Goal: Information Seeking & Learning: Learn about a topic

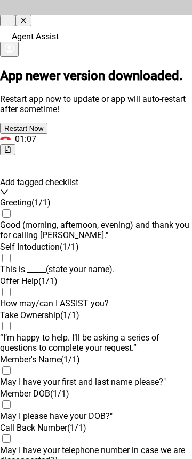
scroll to position [1172, 0]
drag, startPoint x: 92, startPoint y: 172, endPoint x: 97, endPoint y: 170, distance: 5.5
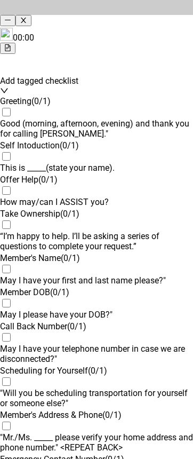
scroll to position [0, 0]
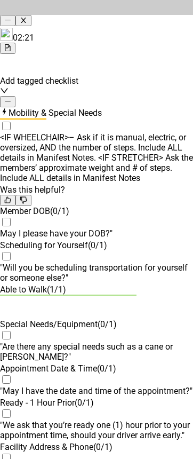
click at [11, 98] on icon "minus" at bounding box center [7, 101] width 7 height 7
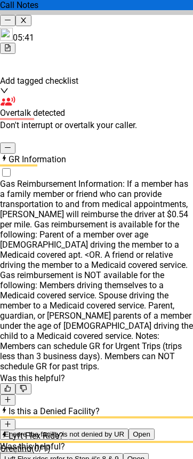
click at [159, 154] on div "GR Information" at bounding box center [96, 159] width 193 height 11
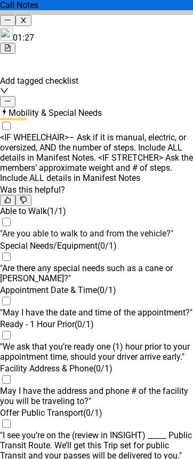
drag, startPoint x: 170, startPoint y: 96, endPoint x: 185, endPoint y: 99, distance: 15.3
click at [170, 107] on div "Mobility & Special Needs" at bounding box center [96, 112] width 193 height 11
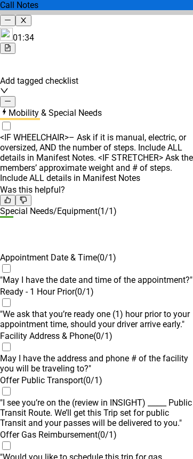
click at [167, 107] on div "Mobility & Special Needs" at bounding box center [96, 112] width 193 height 11
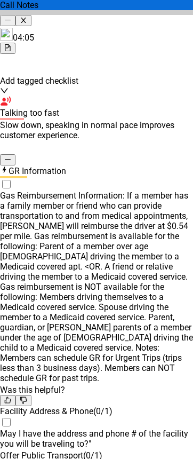
click at [169, 165] on div "GR Information" at bounding box center [96, 170] width 193 height 11
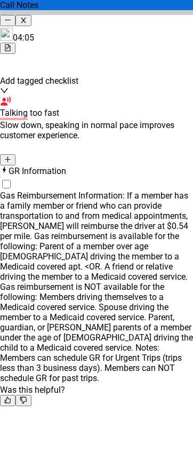
click at [11, 158] on icon "plus" at bounding box center [7, 159] width 7 height 7
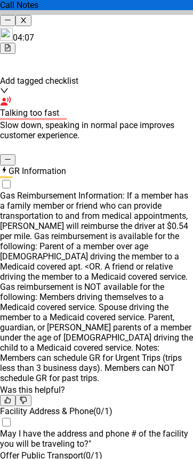
click at [11, 156] on icon "minus" at bounding box center [7, 159] width 7 height 7
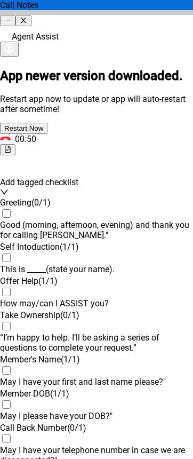
scroll to position [1178, 0]
